Goal: Go to known website: Access a specific website the user already knows

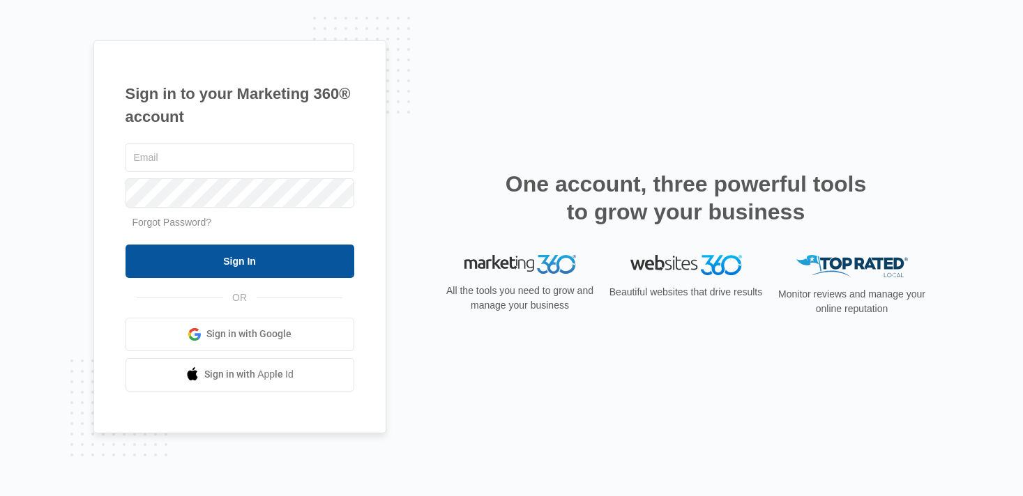
type input "[PERSON_NAME][EMAIL_ADDRESS][PERSON_NAME][DOMAIN_NAME]"
click at [200, 267] on input "Sign In" at bounding box center [239, 261] width 229 height 33
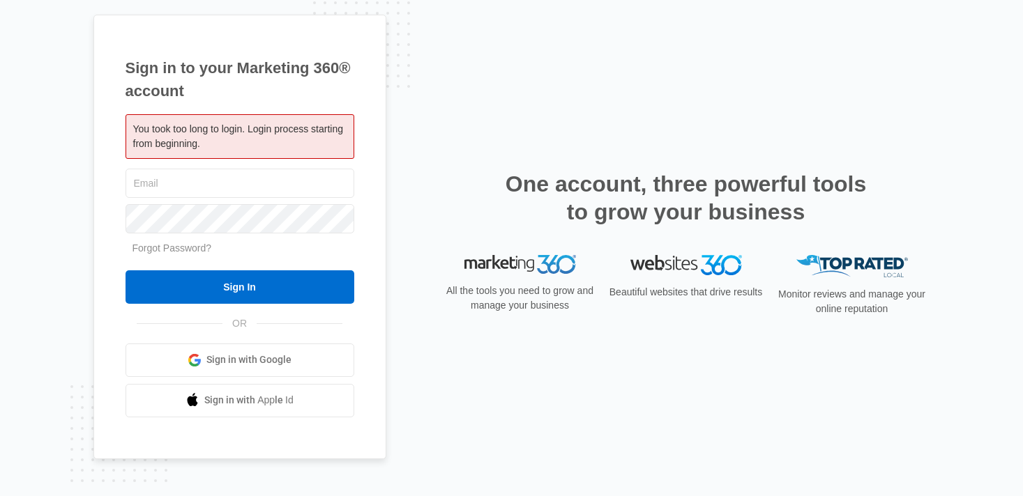
type input "[PERSON_NAME][EMAIL_ADDRESS][PERSON_NAME][DOMAIN_NAME]"
click at [215, 356] on span "Sign in with Google" at bounding box center [248, 360] width 85 height 15
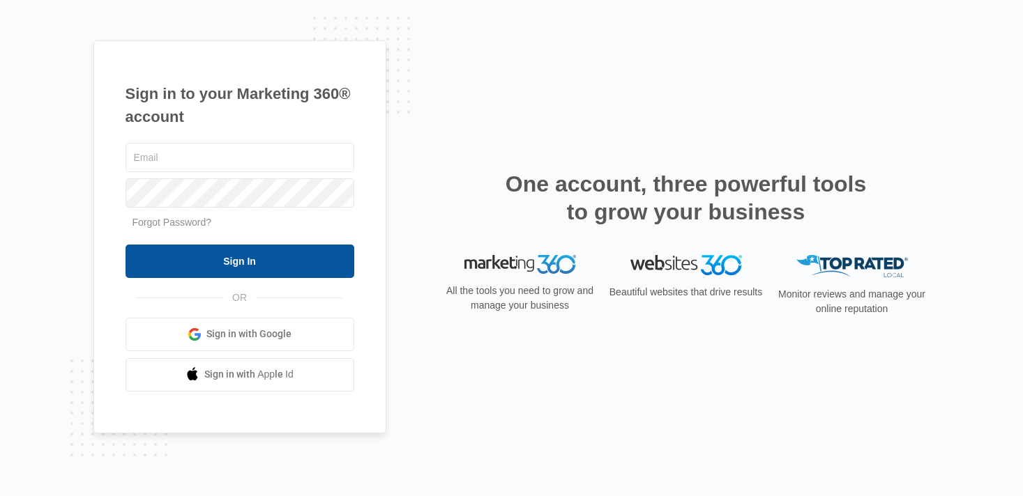
type input "[PERSON_NAME][EMAIL_ADDRESS][PERSON_NAME][DOMAIN_NAME]"
click at [240, 265] on input "Sign In" at bounding box center [239, 261] width 229 height 33
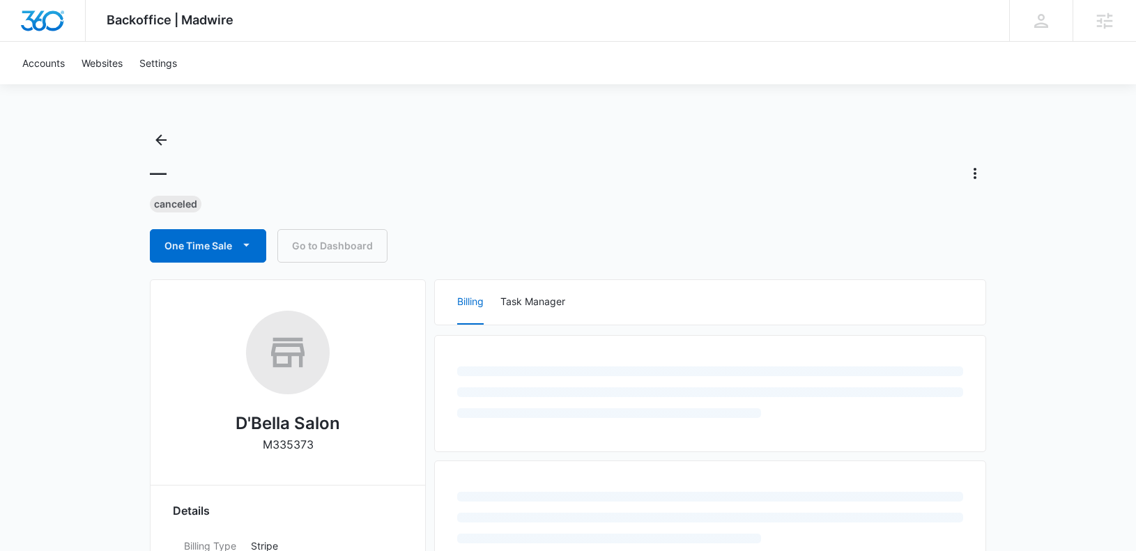
click at [167, 151] on div "— Canceled One Time Sale Go to Dashboard" at bounding box center [568, 196] width 837 height 134
click at [165, 145] on icon "Back" at bounding box center [161, 140] width 17 height 17
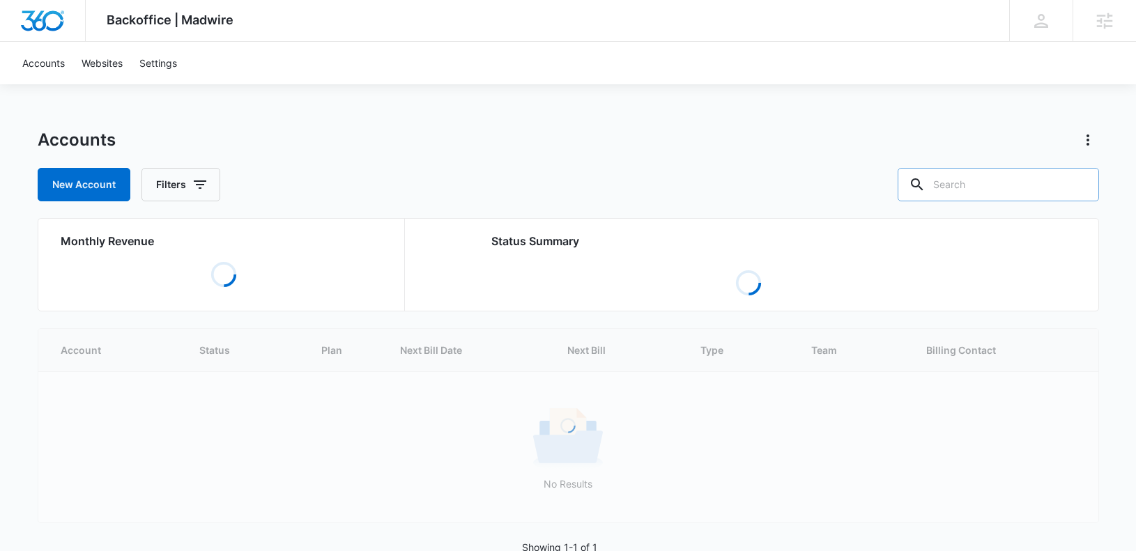
click at [1011, 189] on input "text" at bounding box center [998, 184] width 201 height 33
paste input "M182234"
type input "M182234"
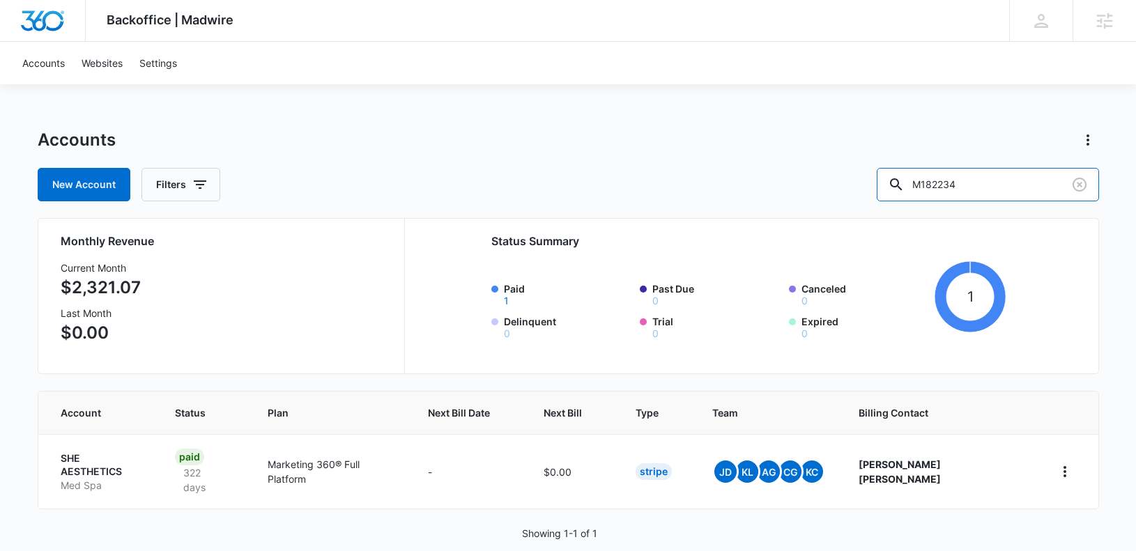
scroll to position [6, 0]
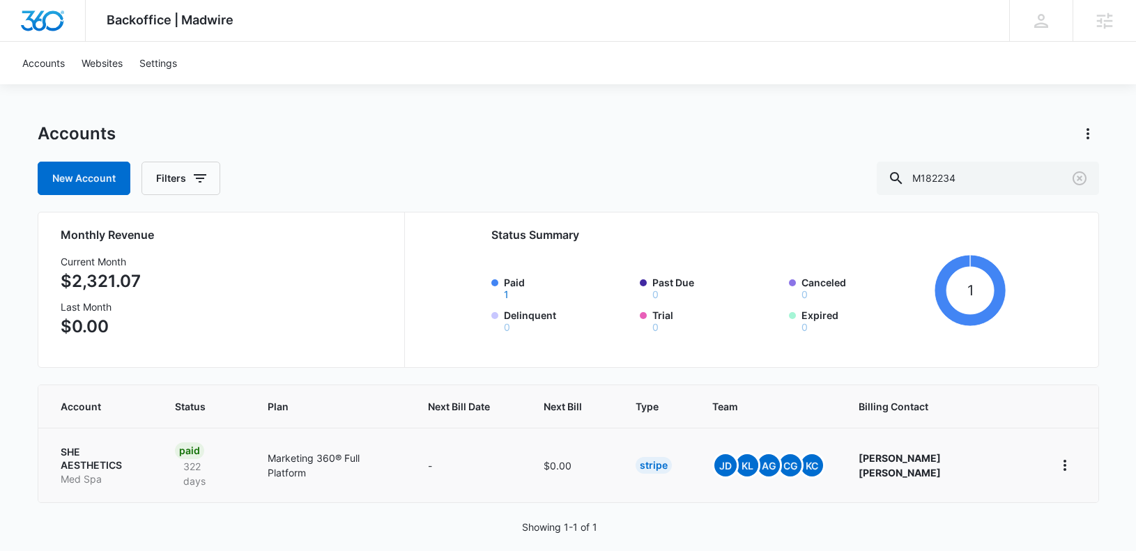
click at [84, 449] on p "SHE AESTHETICS" at bounding box center [102, 458] width 82 height 27
